Goal: Information Seeking & Learning: Understand process/instructions

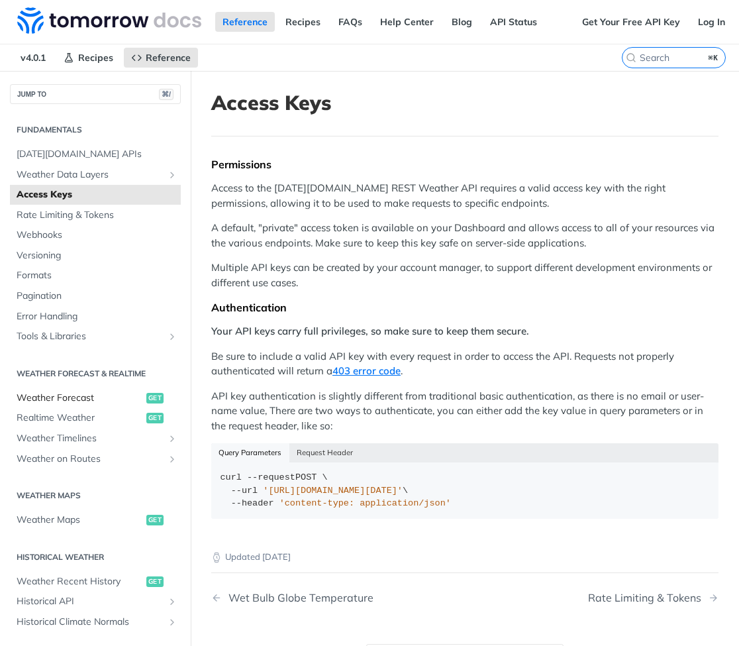
click at [105, 394] on span "Weather Forecast" at bounding box center [80, 397] width 126 height 13
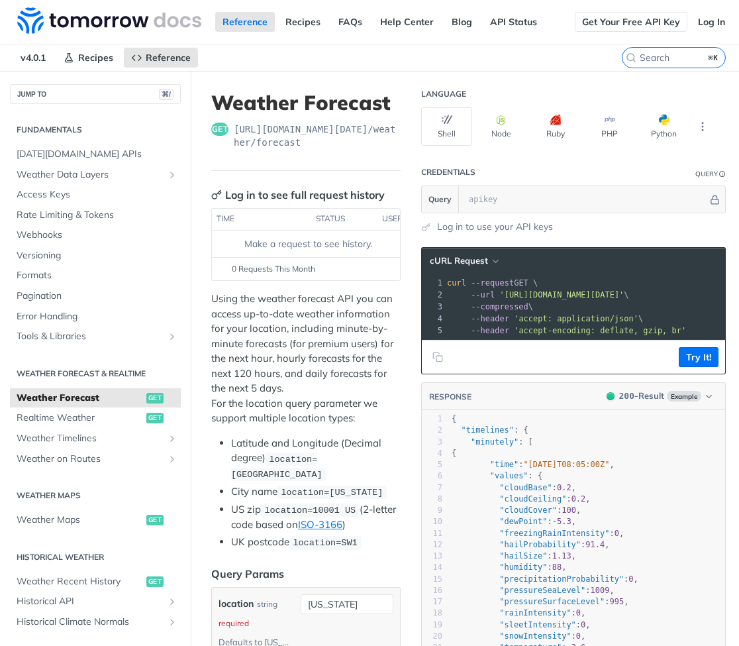
click at [636, 17] on link "Get Your Free API Key" at bounding box center [631, 22] width 113 height 20
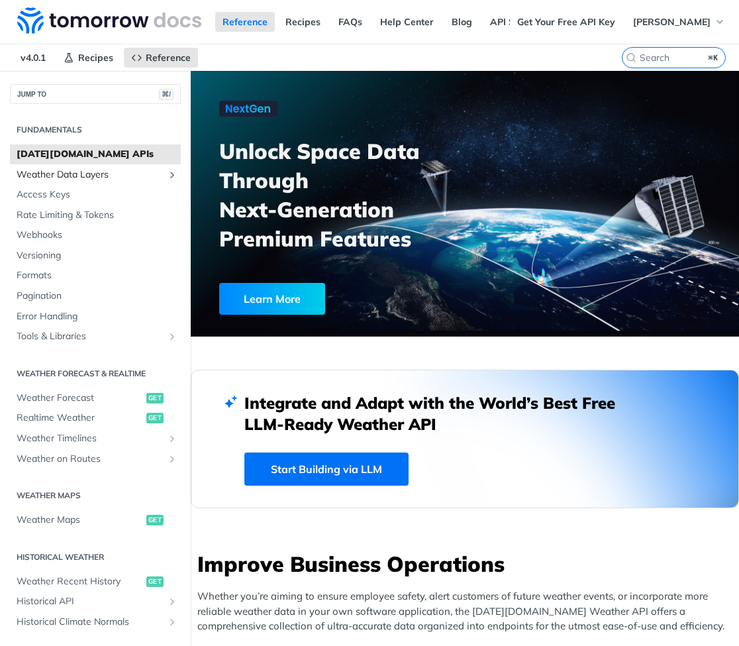
click at [95, 173] on span "Weather Data Layers" at bounding box center [90, 174] width 147 height 13
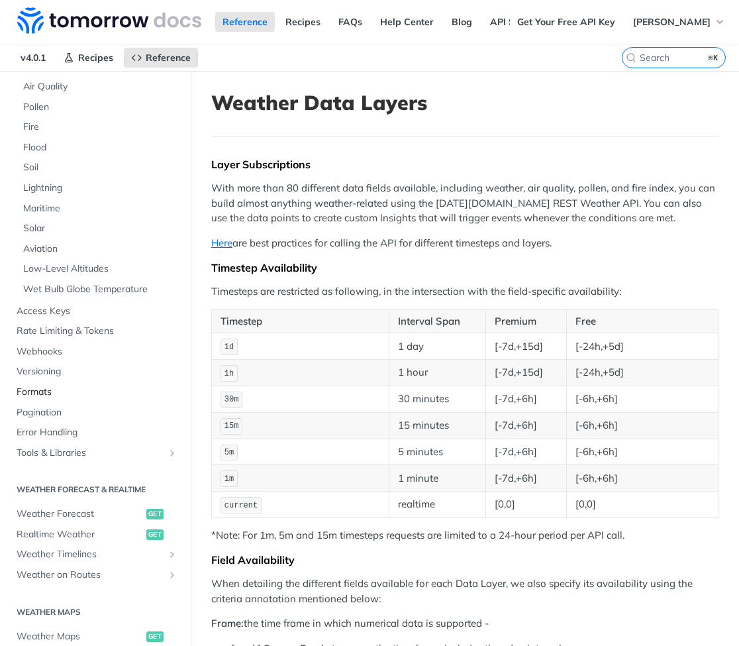
scroll to position [309, 0]
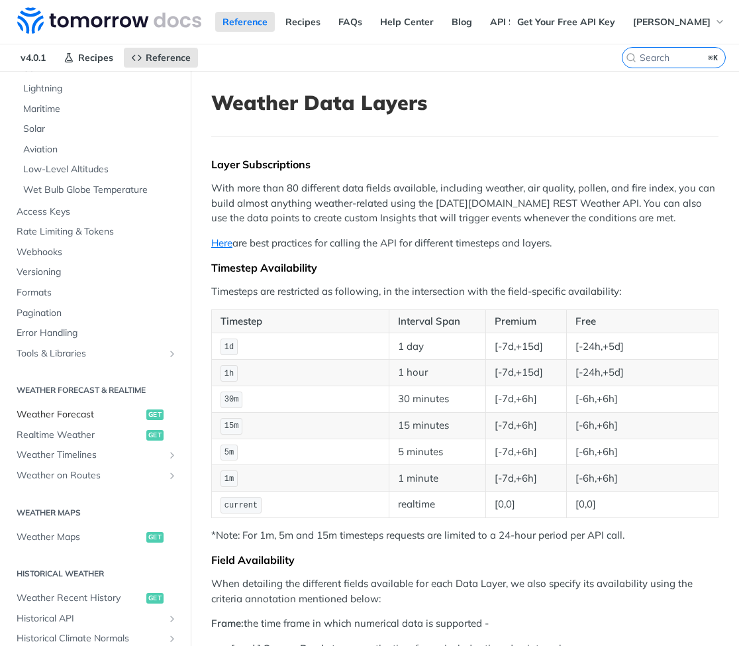
click at [81, 408] on span "Weather Forecast" at bounding box center [80, 414] width 126 height 13
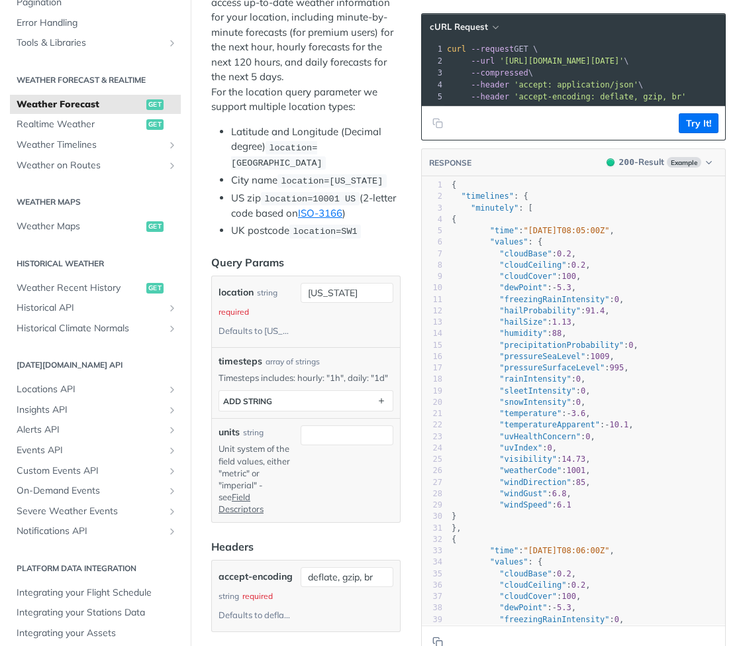
scroll to position [295, 0]
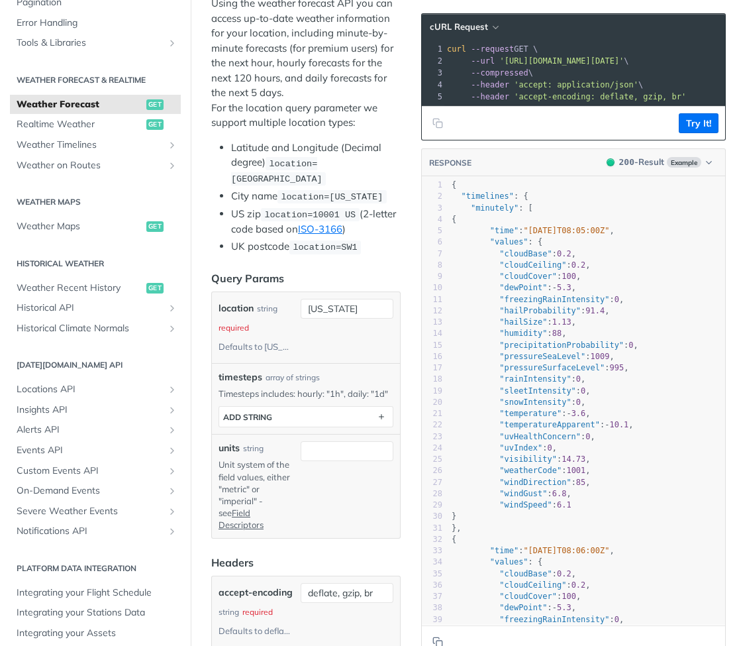
click at [285, 343] on div "Defaults to [US_STATE]" at bounding box center [254, 346] width 73 height 19
click at [342, 313] on div "[US_STATE]" at bounding box center [347, 328] width 93 height 58
click at [345, 305] on input "[US_STATE]" at bounding box center [347, 309] width 93 height 20
click at [339, 299] on input "[US_STATE]" at bounding box center [347, 309] width 93 height 20
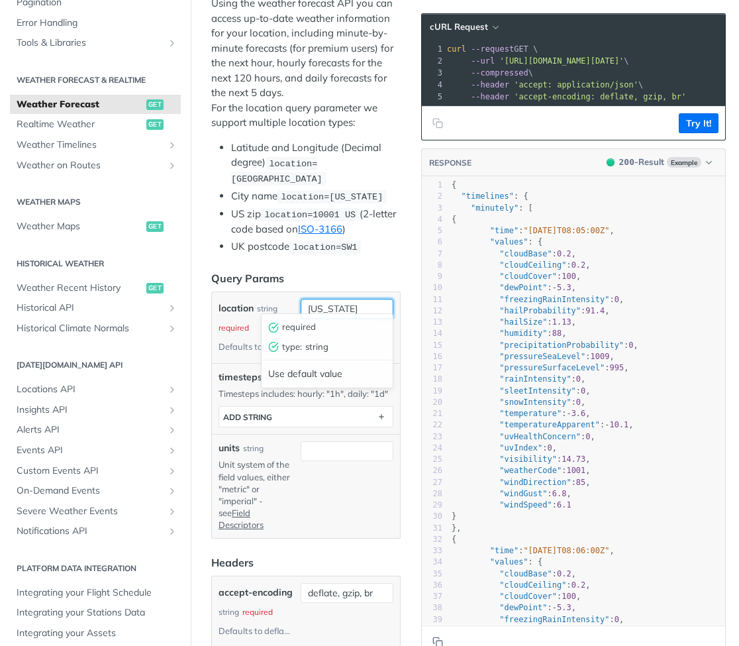
click at [339, 299] on input "[US_STATE]" at bounding box center [347, 309] width 93 height 20
paste input "33.942536 FORECAST_LONGITUDE = -118.408075"
drag, startPoint x: 328, startPoint y: 301, endPoint x: 353, endPoint y: 305, distance: 24.8
click at [353, 305] on input "33.942536 FORECAST_LONGITUDE = -118.408075" at bounding box center [347, 309] width 93 height 20
type input "33.942536,-118.408075"
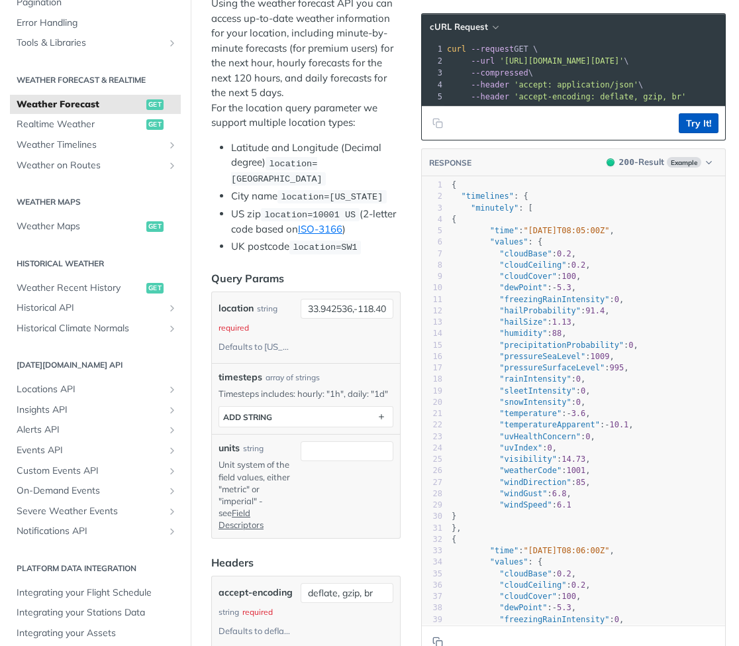
click at [698, 128] on button "Try It!" at bounding box center [699, 123] width 40 height 20
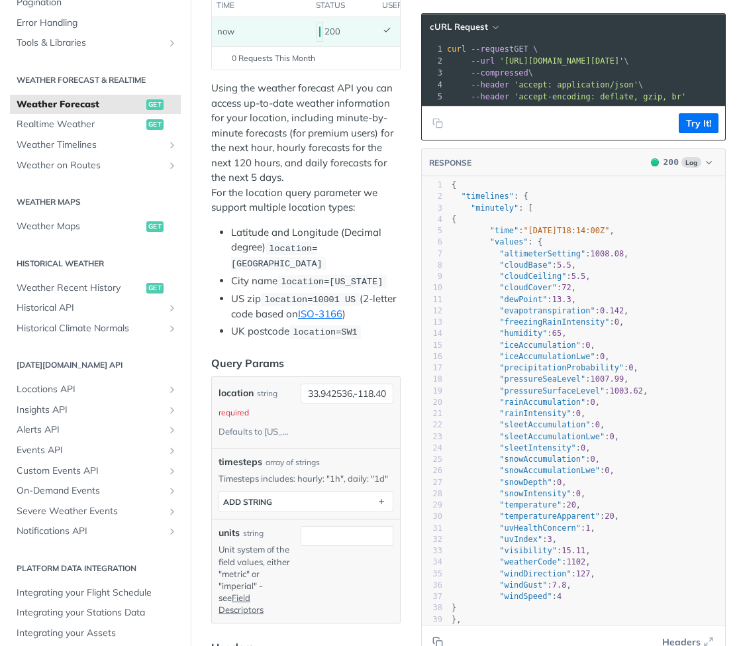
scroll to position [0, 0]
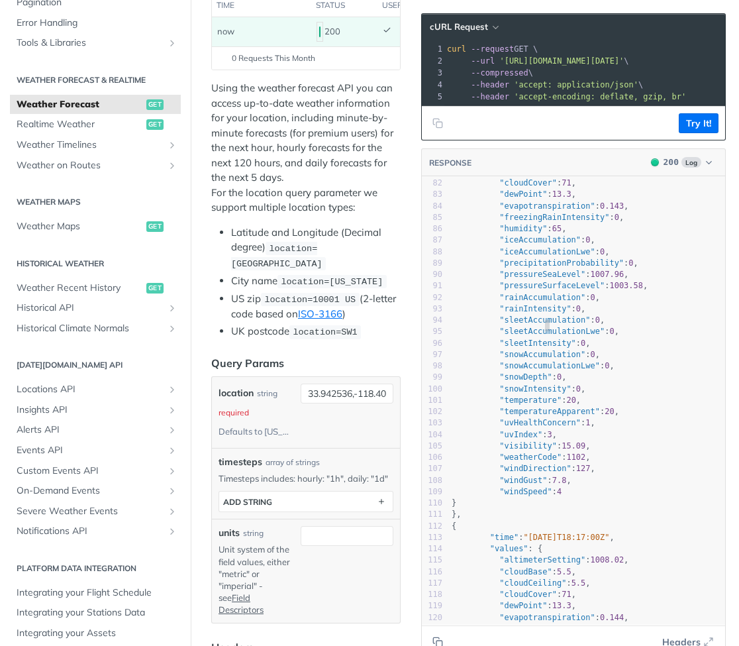
click at [542, 326] on span ""sleetAccumulationLwe"" at bounding box center [551, 330] width 105 height 9
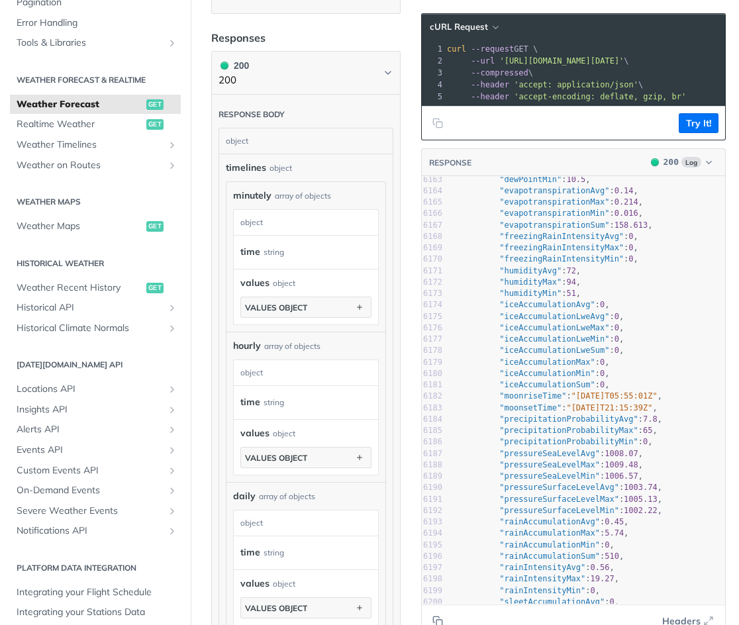
scroll to position [69436, 0]
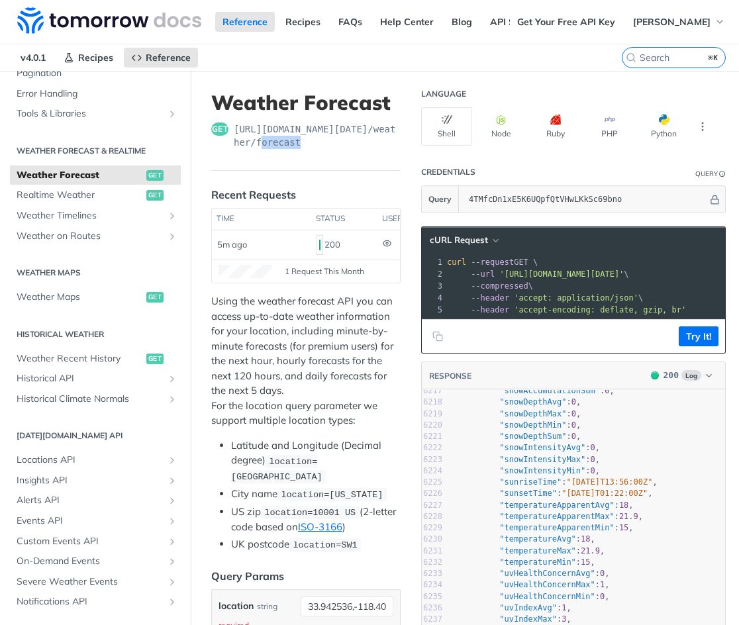
drag, startPoint x: 322, startPoint y: 144, endPoint x: 273, endPoint y: 140, distance: 49.2
click at [273, 138] on span "[URL][DOMAIN_NAME][DATE] /weather/forecast" at bounding box center [317, 135] width 167 height 26
drag, startPoint x: 346, startPoint y: 145, endPoint x: 231, endPoint y: 130, distance: 116.1
click at [231, 130] on div "get [URL][DOMAIN_NAME][DATE] /weather/forecast" at bounding box center [305, 135] width 189 height 26
copy span "[URL][DOMAIN_NAME][DATE] /weather/forecast"
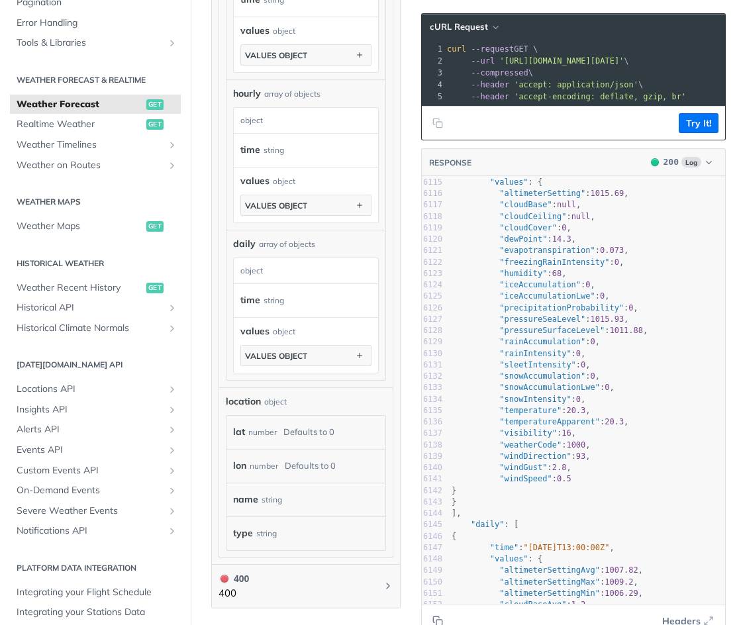
scroll to position [68736, 0]
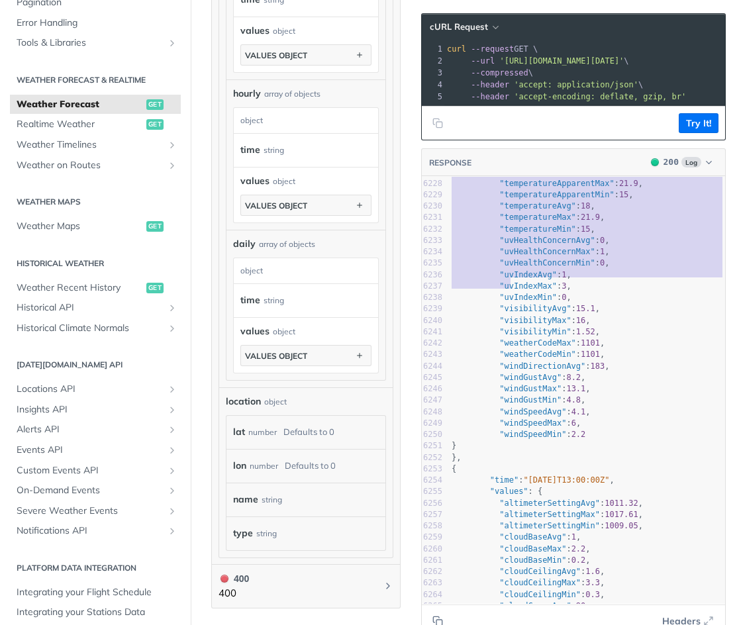
type textarea ""daily": [ { "time": "[DATE]T13:00:00Z", "values": { "altimeterSettingAvg": 100…"
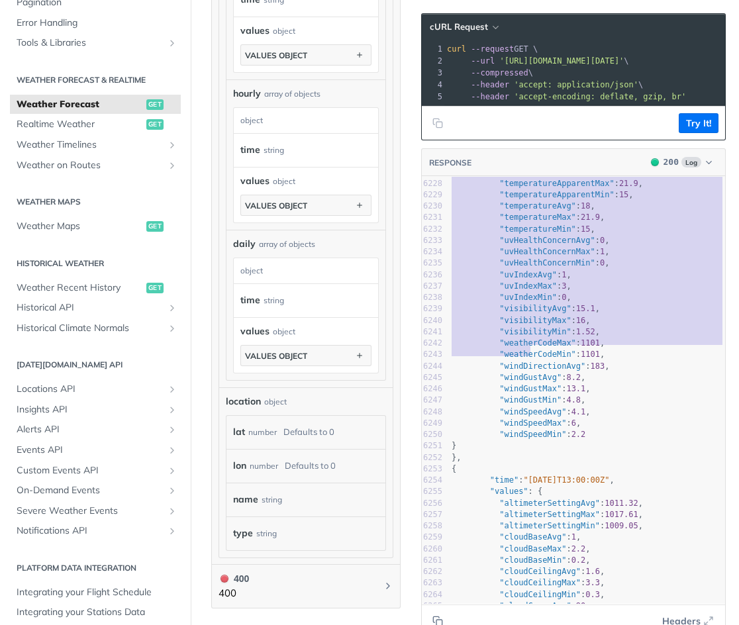
drag, startPoint x: 470, startPoint y: 355, endPoint x: 528, endPoint y: 354, distance: 58.3
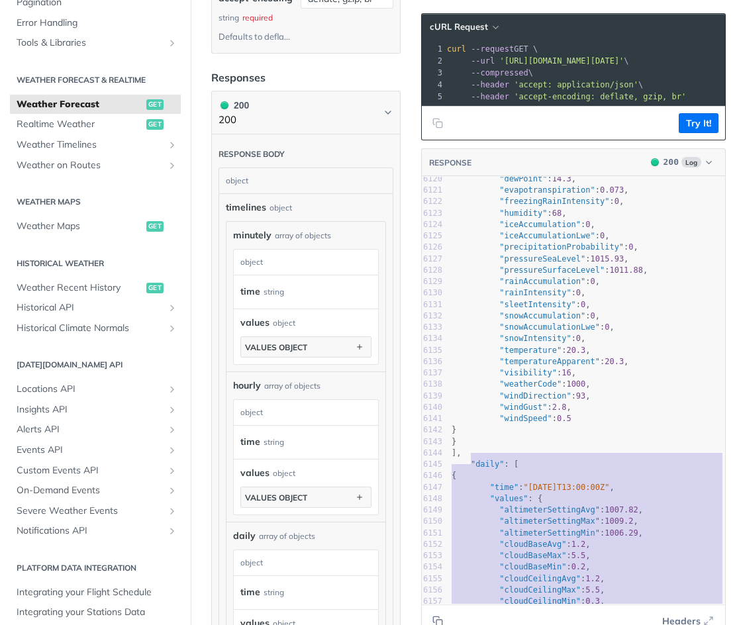
click at [549, 426] on pre "}" at bounding box center [587, 429] width 276 height 11
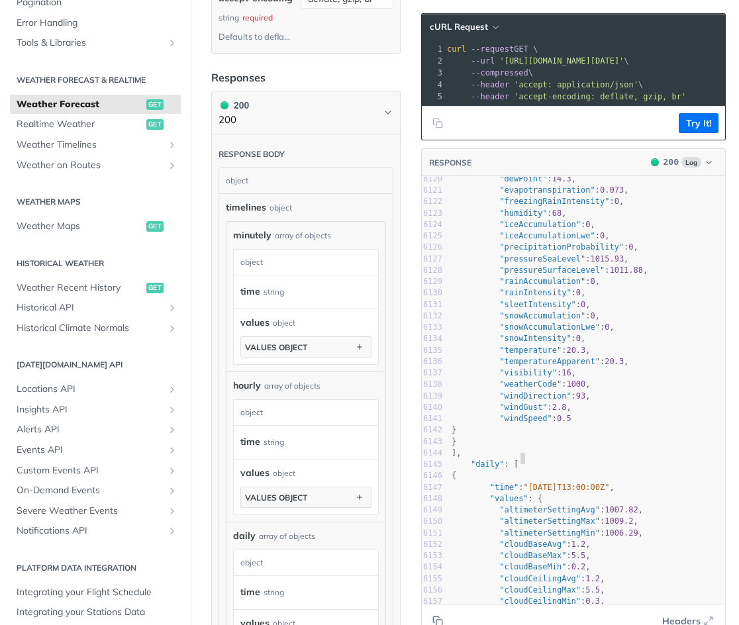
click at [547, 460] on pre ""daily" : [" at bounding box center [587, 464] width 276 height 11
